Goal: Information Seeking & Learning: Understand process/instructions

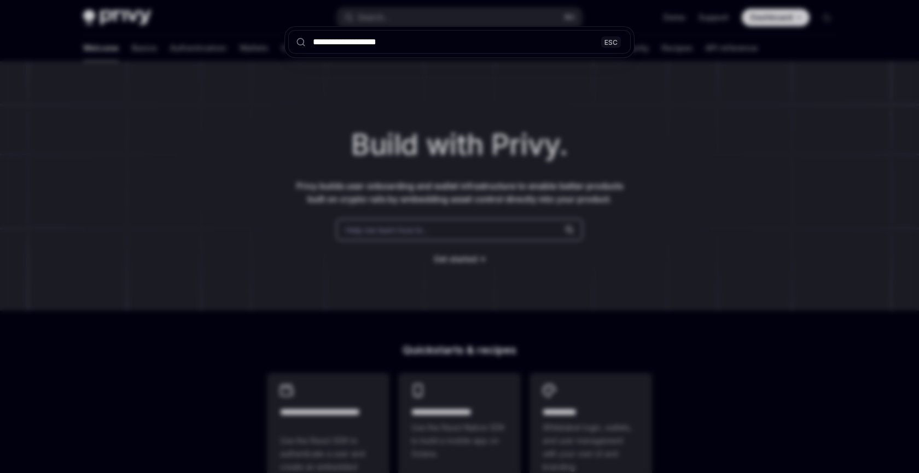
click at [417, 46] on input "**********" at bounding box center [459, 42] width 342 height 24
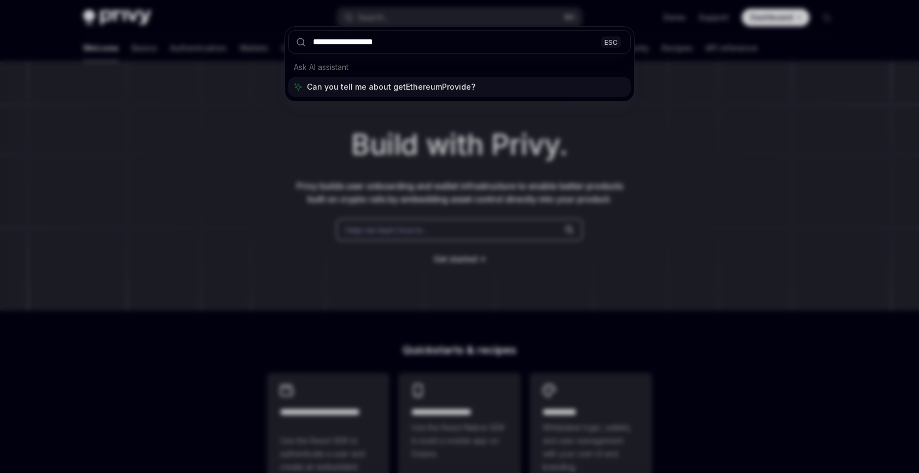
type input "**********"
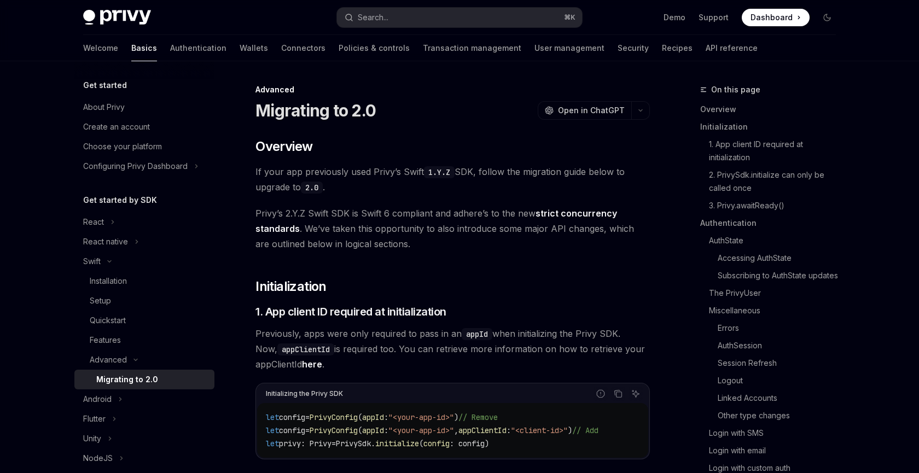
type textarea "*"
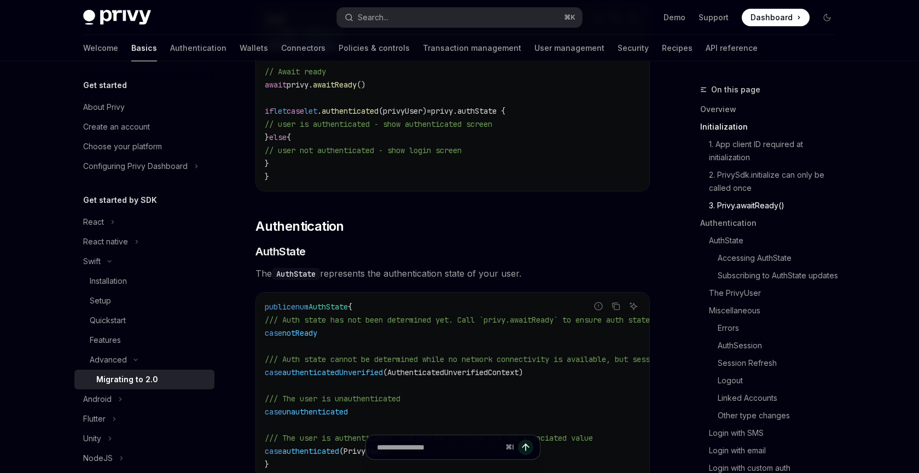
scroll to position [4369, 0]
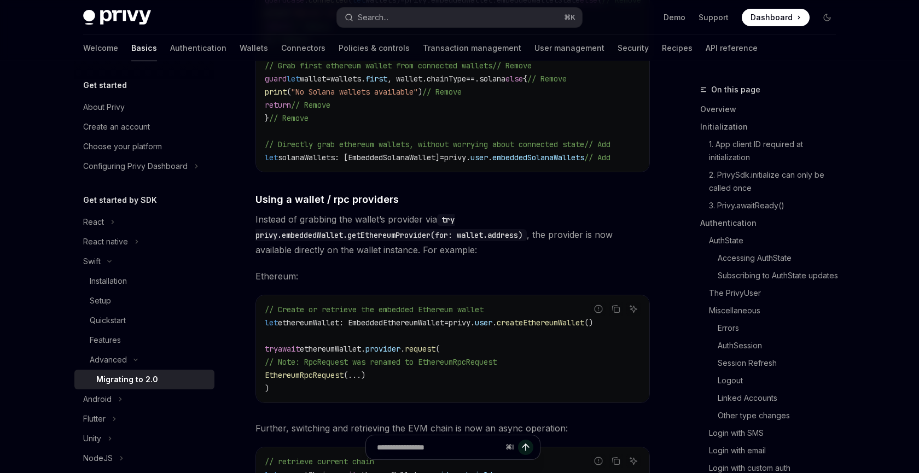
click at [408, 324] on span "ethereumWallet: EmbeddedEthereumWallet" at bounding box center [361, 323] width 166 height 10
click at [497, 325] on span "." at bounding box center [494, 323] width 4 height 10
click at [475, 325] on span "privy." at bounding box center [461, 323] width 26 height 10
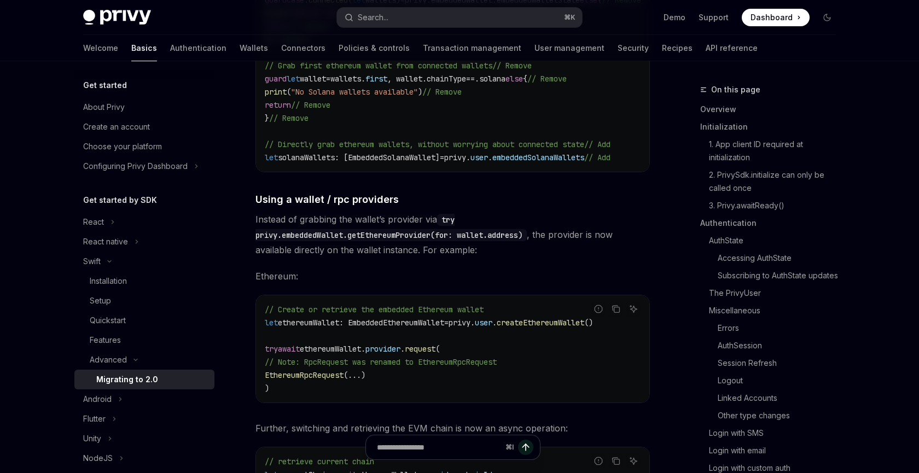
click at [526, 325] on span "createEthereumWallet" at bounding box center [541, 323] width 88 height 10
click at [492, 325] on span "user" at bounding box center [484, 323] width 18 height 10
click at [533, 325] on span "createEthereumWallet" at bounding box center [541, 323] width 88 height 10
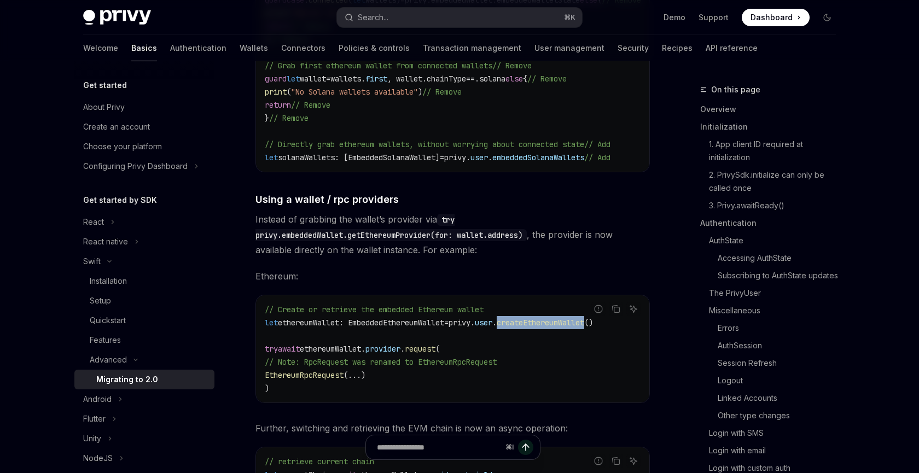
click at [533, 325] on span "createEthereumWallet" at bounding box center [541, 323] width 88 height 10
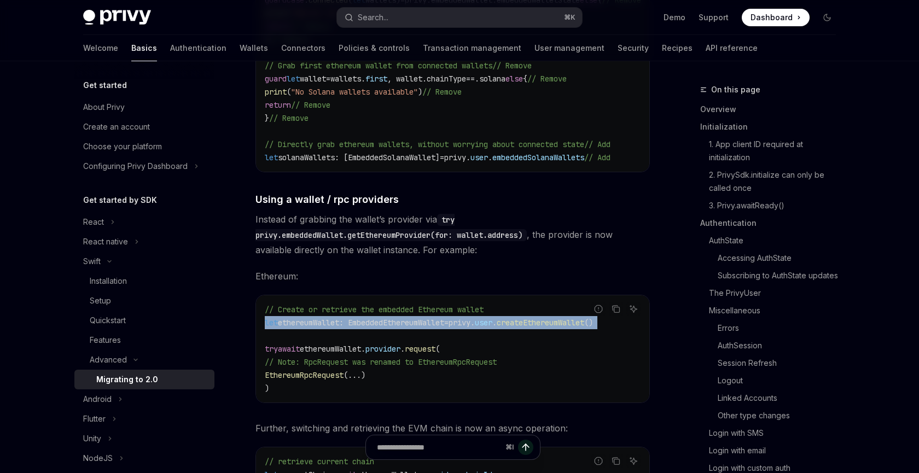
click at [533, 325] on span "createEthereumWallet" at bounding box center [541, 323] width 88 height 10
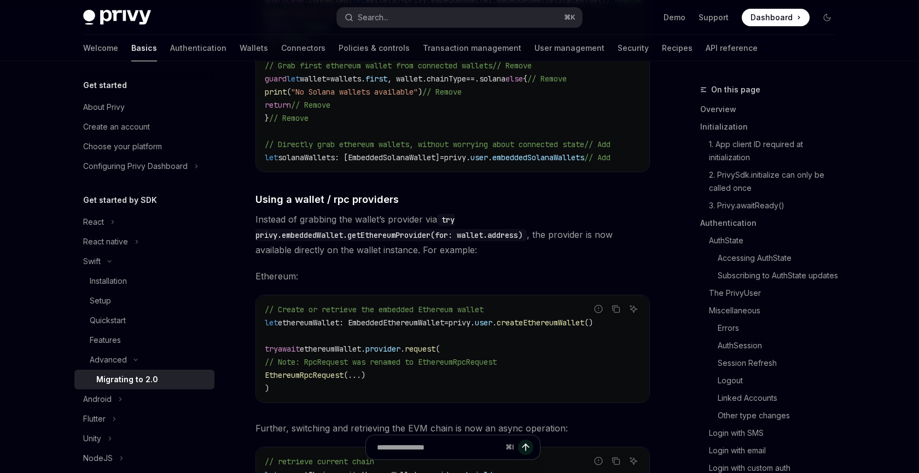
click at [386, 350] on span "provider" at bounding box center [382, 349] width 35 height 10
drag, startPoint x: 347, startPoint y: 353, endPoint x: 360, endPoint y: 364, distance: 17.0
click at [360, 364] on code "// Create or retrieve the embedded Ethereum wallet let ethereumWallet: Embedded…" at bounding box center [453, 349] width 376 height 92
click at [360, 364] on span "// Note: RpcRequest was renamed to EthereumRpcRequest" at bounding box center [381, 362] width 232 height 10
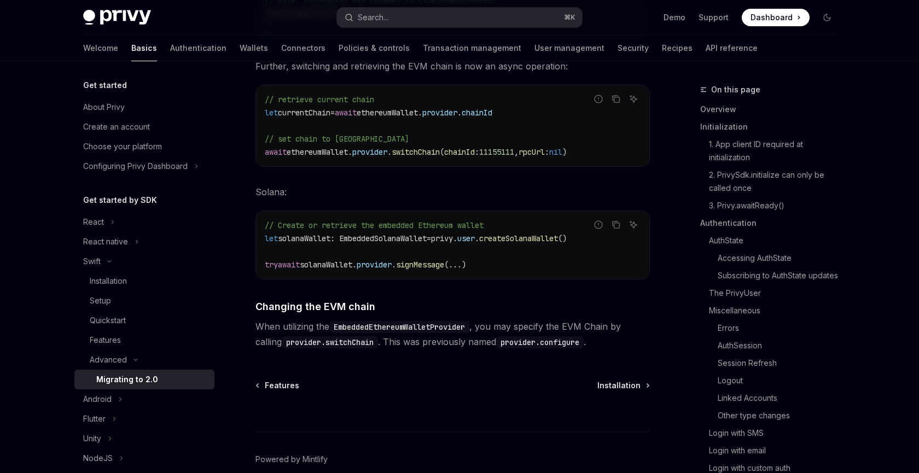
scroll to position [4725, 0]
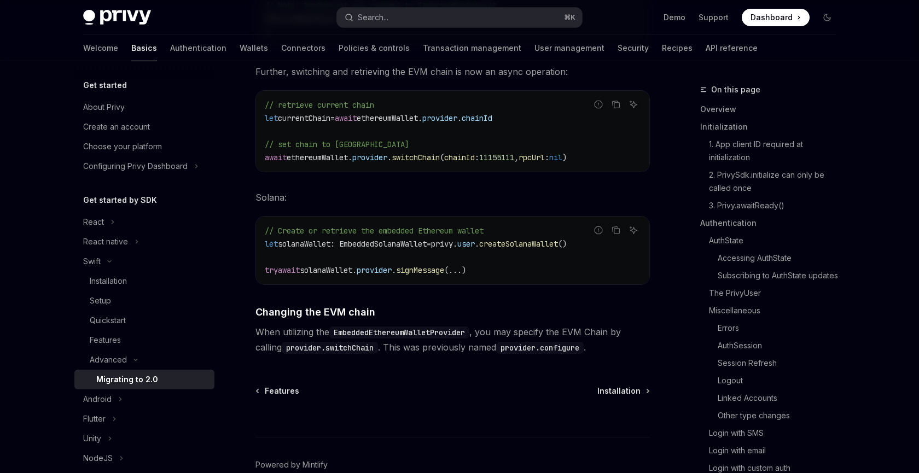
click at [390, 271] on span "provider" at bounding box center [374, 270] width 35 height 10
click at [347, 271] on span "solanaWallet." at bounding box center [328, 270] width 57 height 10
click at [392, 271] on span "provider" at bounding box center [374, 270] width 35 height 10
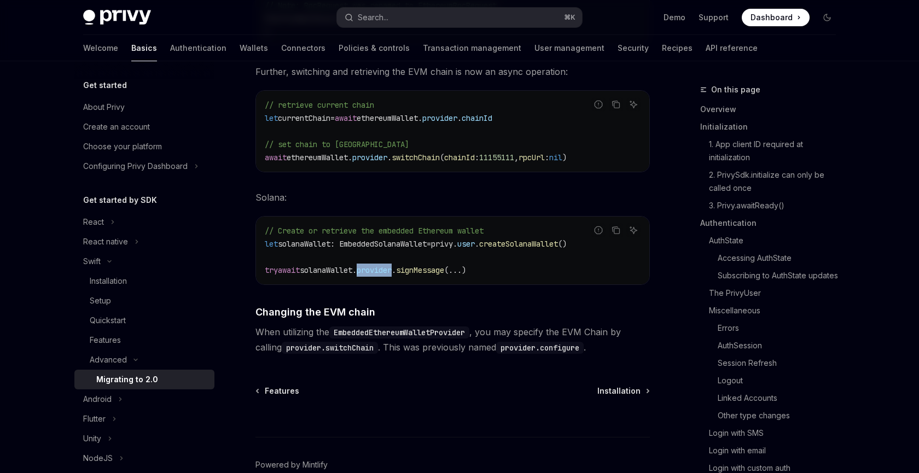
click at [392, 271] on span "provider" at bounding box center [374, 270] width 35 height 10
click at [462, 271] on span "..." at bounding box center [454, 270] width 13 height 10
click at [423, 271] on span "signMessage" at bounding box center [420, 270] width 48 height 10
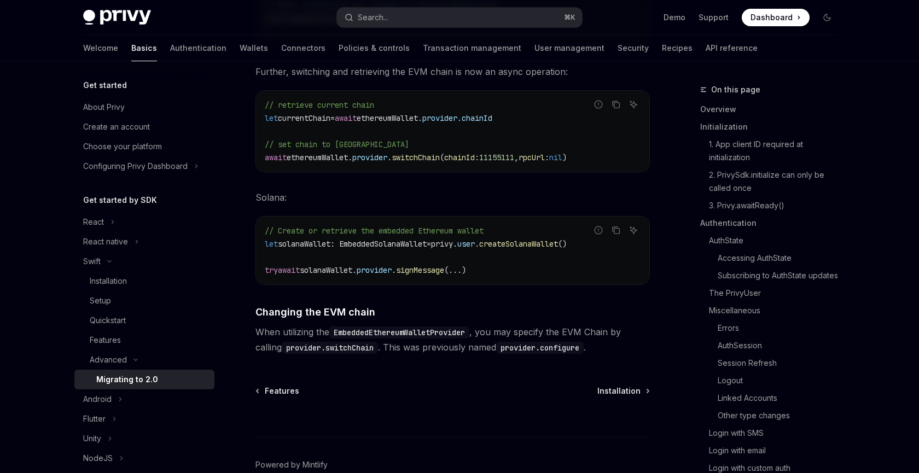
click at [348, 247] on span "solanaWallet: EmbeddedSolanaWallet" at bounding box center [352, 244] width 149 height 10
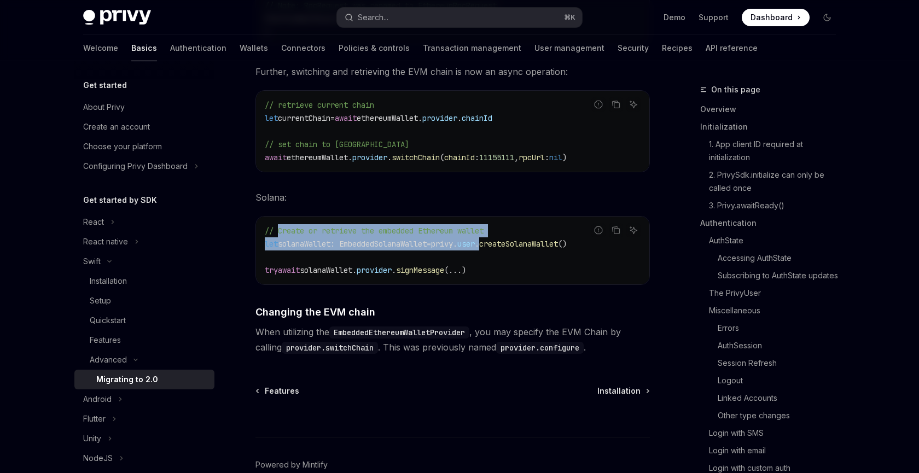
drag, startPoint x: 278, startPoint y: 238, endPoint x: 504, endPoint y: 240, distance: 225.9
click at [504, 240] on code "// Create or retrieve the embedded Ethereum wallet let solanaWallet: EmbeddedSo…" at bounding box center [453, 250] width 376 height 53
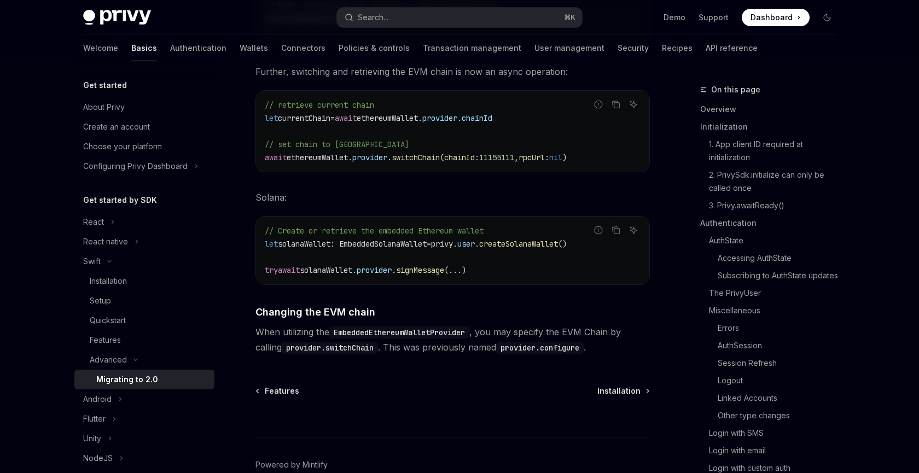
click at [504, 240] on span "createSolanaWallet" at bounding box center [518, 244] width 79 height 10
click at [451, 242] on span "privy." at bounding box center [444, 244] width 26 height 10
drag, startPoint x: 323, startPoint y: 276, endPoint x: 485, endPoint y: 273, distance: 161.4
click at [466, 273] on span "try await solanaWallet. provider . signMessage ( ... )" at bounding box center [365, 270] width 201 height 10
click at [466, 273] on span ")" at bounding box center [464, 270] width 4 height 10
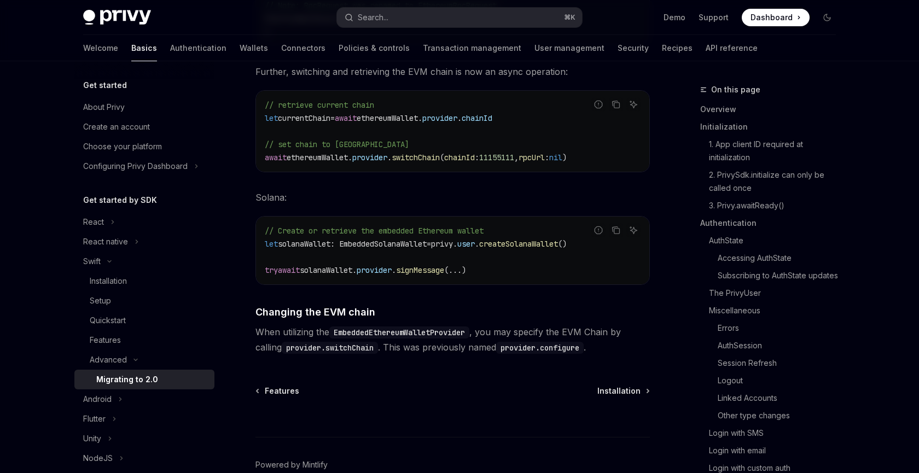
click at [444, 273] on span "signMessage" at bounding box center [420, 270] width 48 height 10
click at [511, 273] on code "// Create or retrieve the embedded Ethereum wallet let solanaWallet: EmbeddedSo…" at bounding box center [453, 250] width 376 height 53
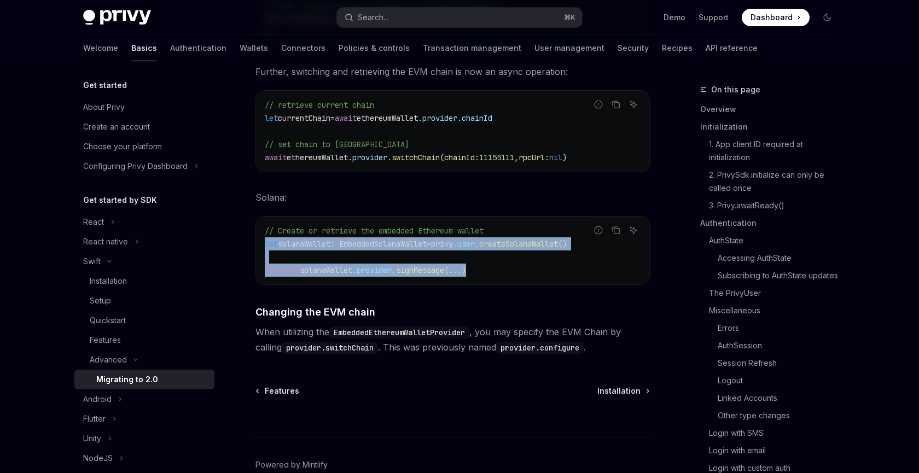
drag, startPoint x: 508, startPoint y: 274, endPoint x: 259, endPoint y: 244, distance: 250.7
click at [259, 244] on div "// Create or retrieve the embedded Ethereum wallet let solanaWallet: EmbeddedSo…" at bounding box center [452, 251] width 393 height 68
